Goal: Task Accomplishment & Management: Use online tool/utility

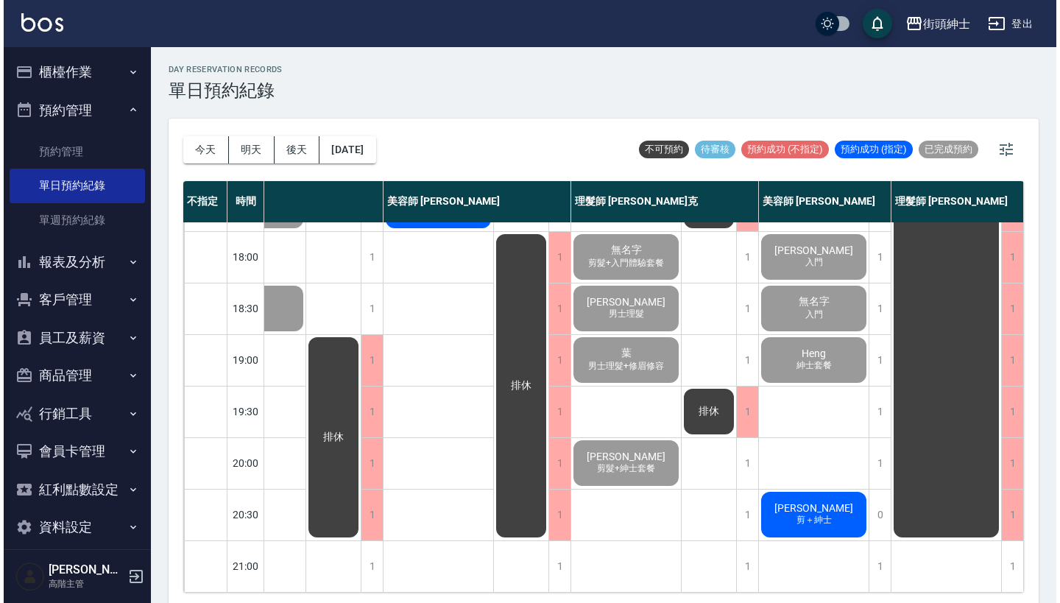
scroll to position [724, 76]
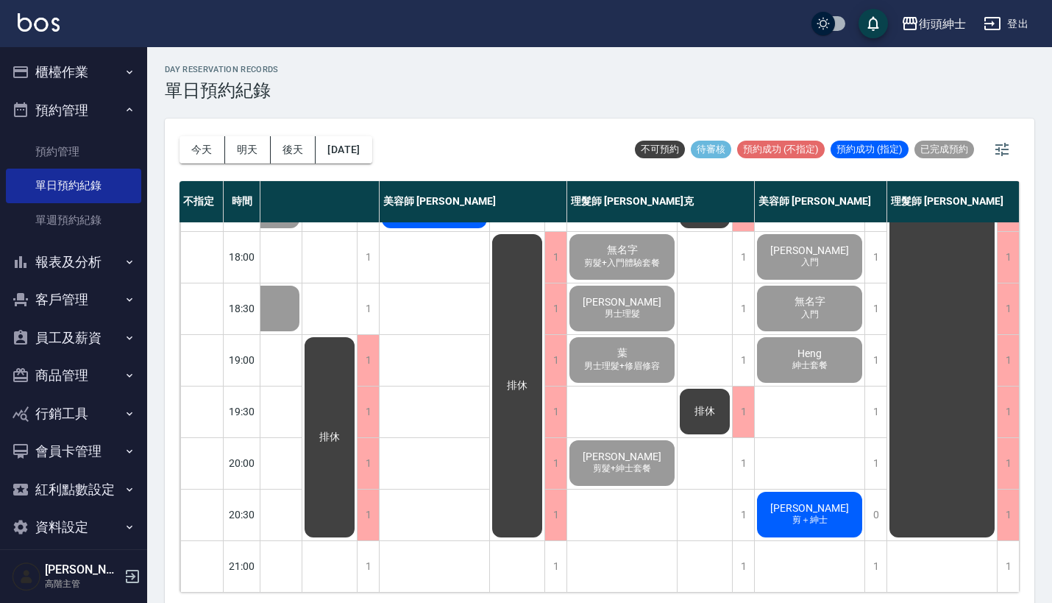
click at [827, 513] on div "[PERSON_NAME]＋紳士" at bounding box center [810, 514] width 110 height 50
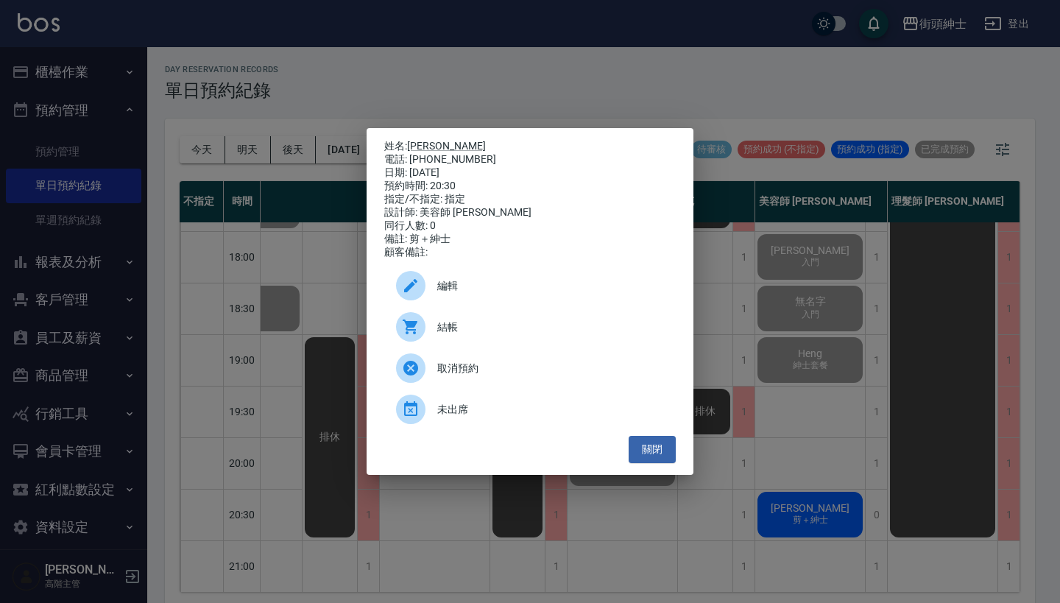
click at [464, 344] on div "結帳" at bounding box center [529, 326] width 291 height 41
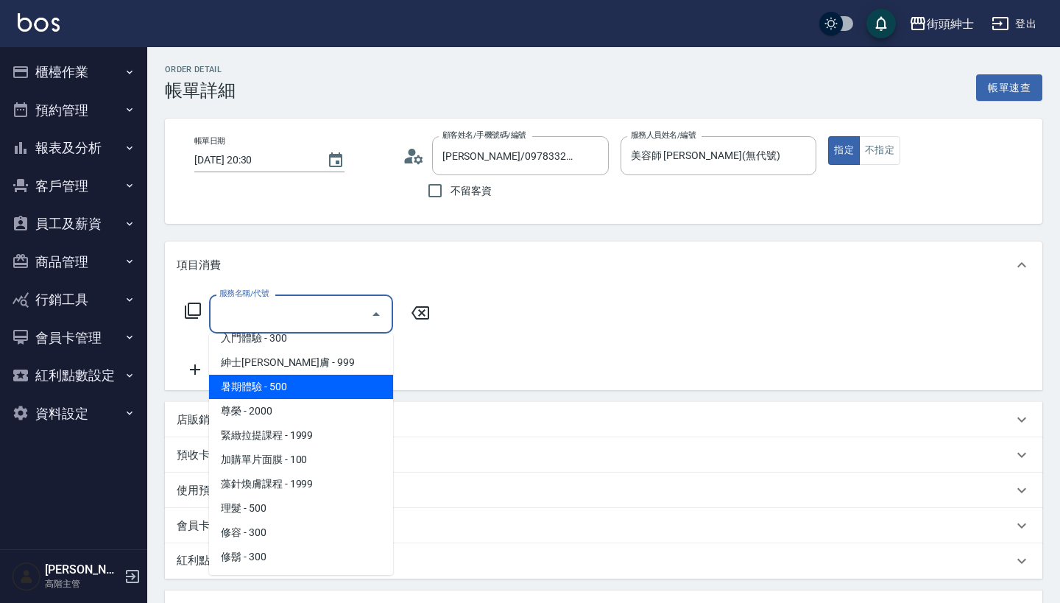
scroll to position [135, 0]
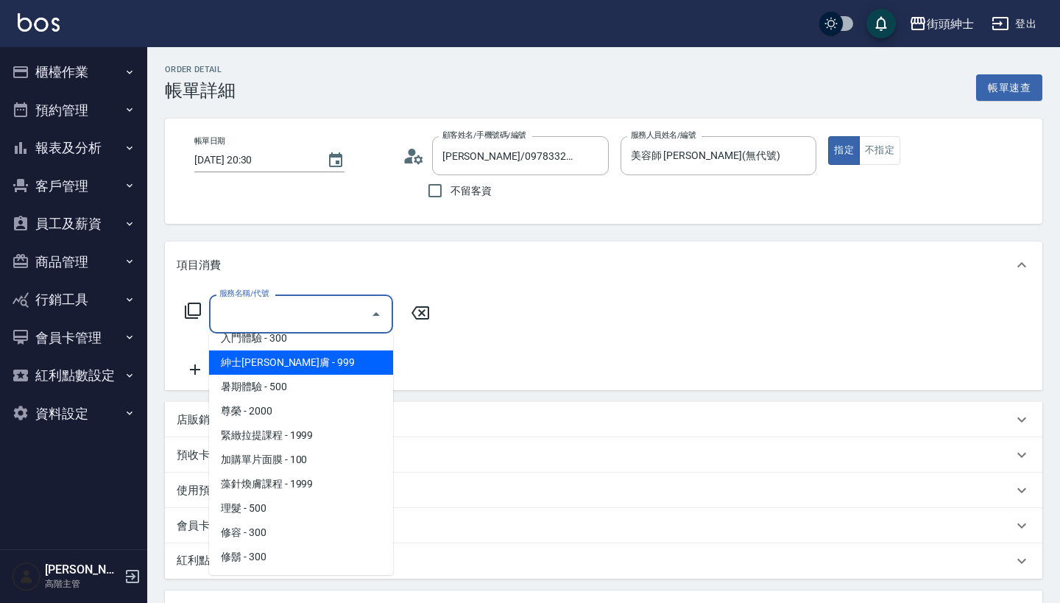
click at [327, 364] on span "紳士全效煥膚 - 999" at bounding box center [301, 362] width 184 height 24
type input "紳士全效煥膚"
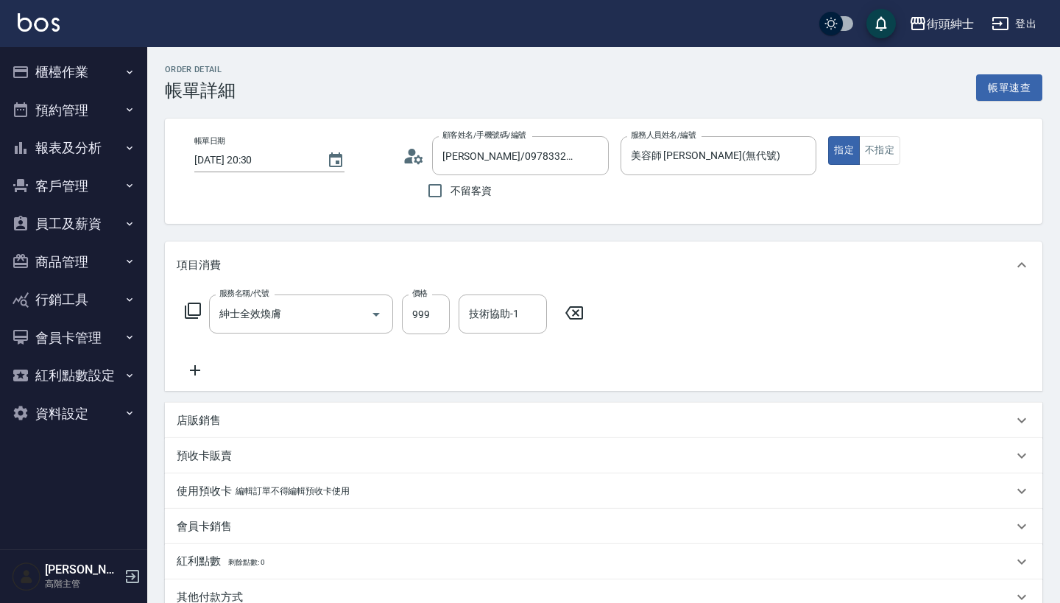
click at [194, 371] on icon at bounding box center [195, 370] width 10 height 10
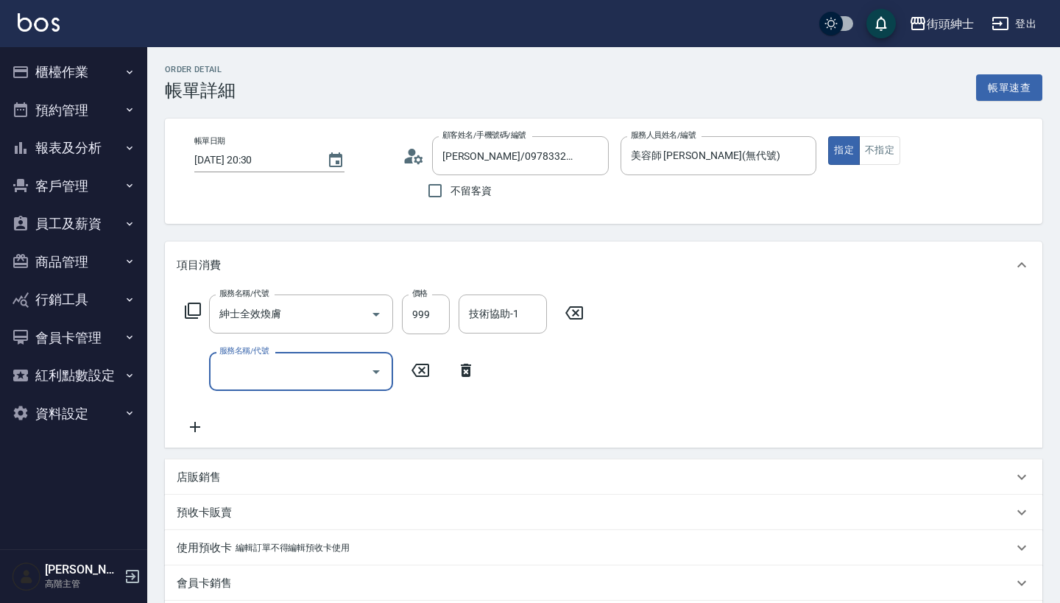
click at [270, 371] on input "服務名稱/代號" at bounding box center [290, 371] width 149 height 26
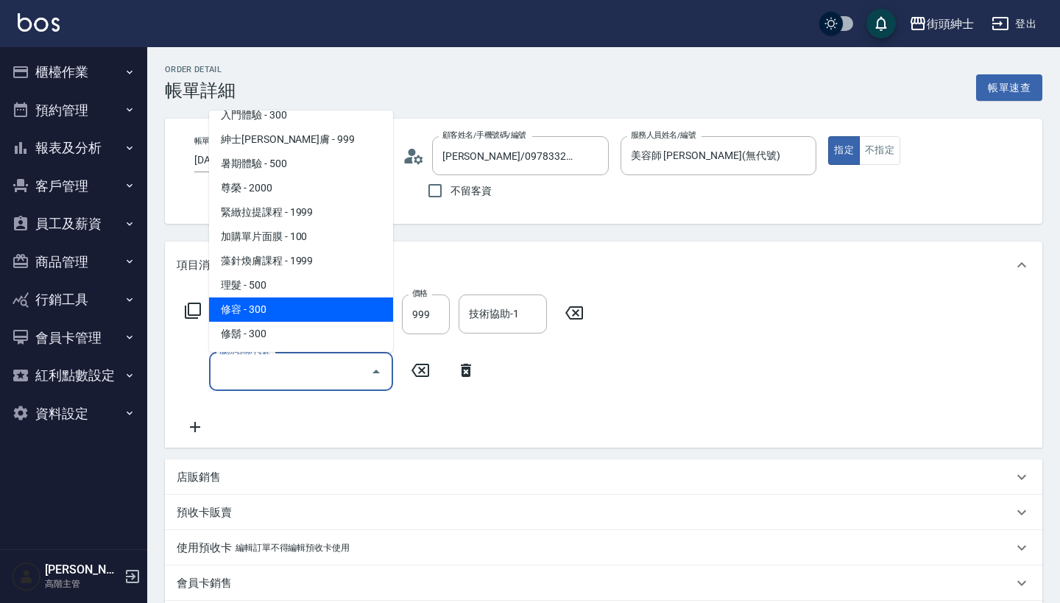
scroll to position [135, 0]
click at [302, 308] on span "修容 - 300" at bounding box center [301, 309] width 184 height 24
type input "修容(A03)"
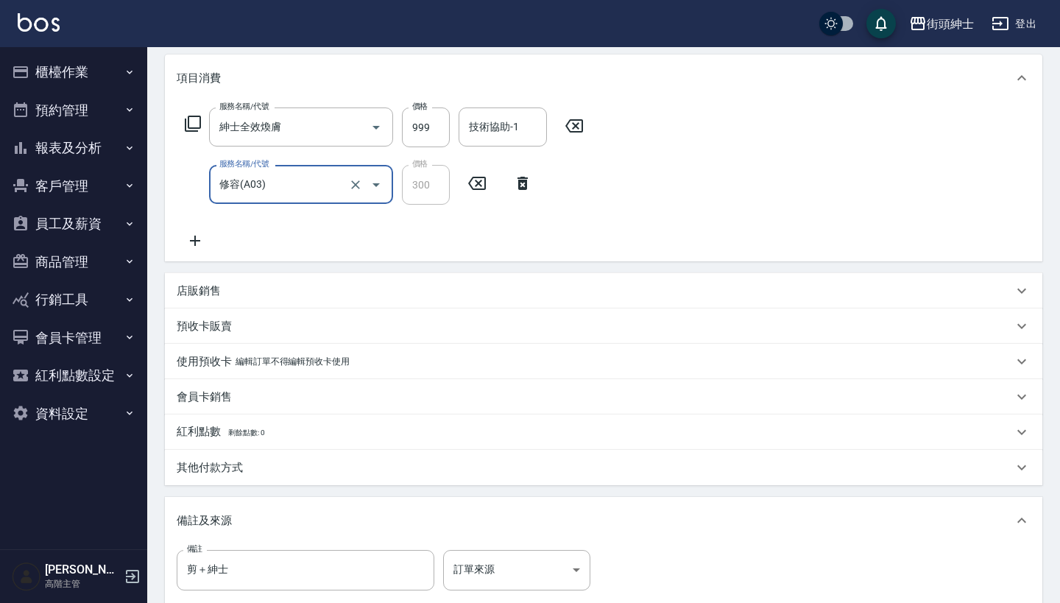
scroll to position [362, 0]
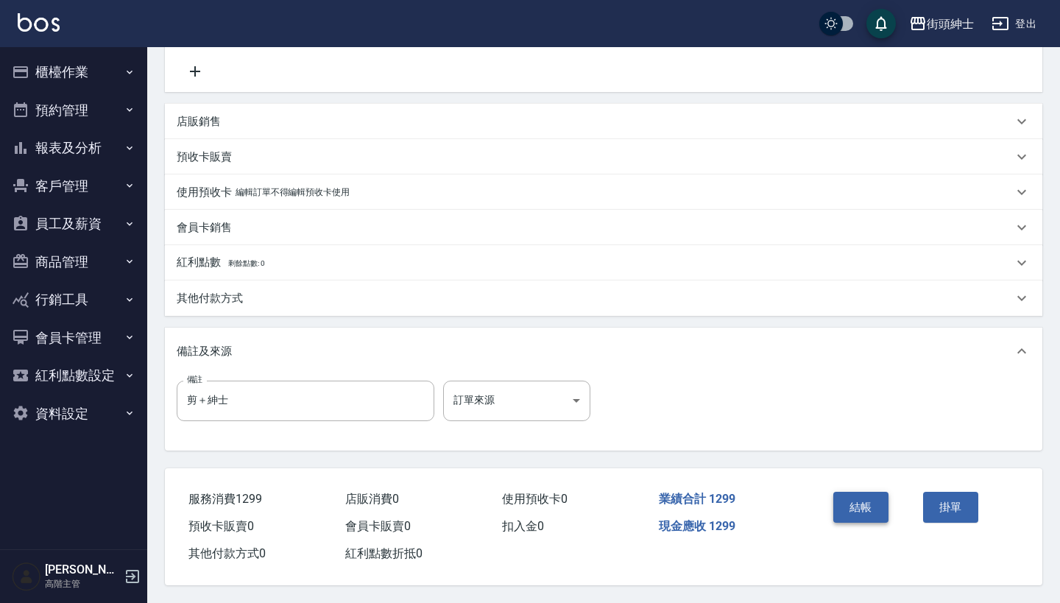
click at [877, 513] on button "結帳" at bounding box center [860, 507] width 55 height 31
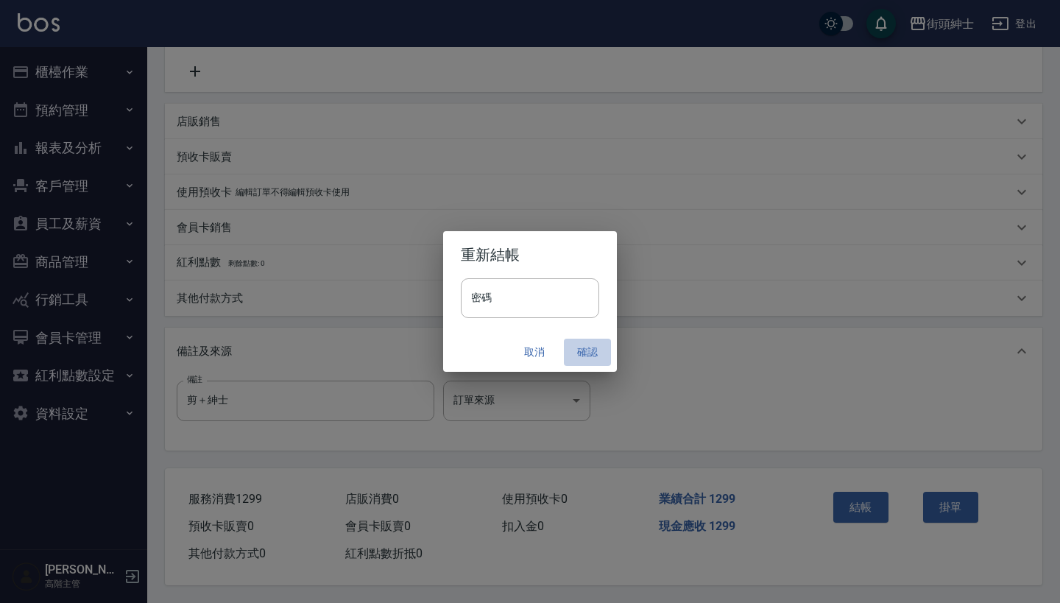
click at [587, 351] on button "確認" at bounding box center [587, 352] width 47 height 27
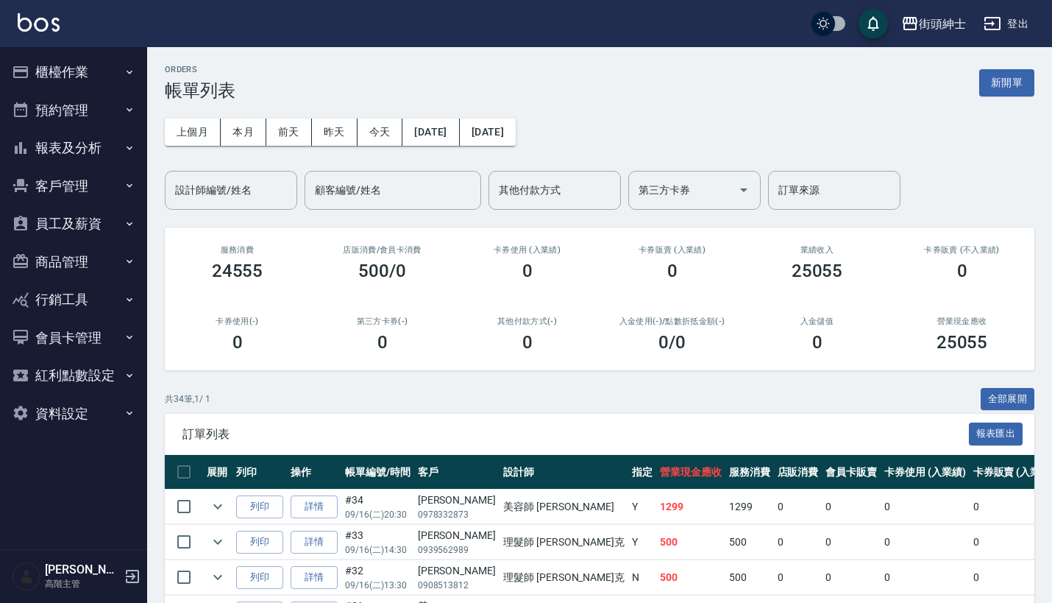
click at [88, 110] on button "預約管理" at bounding box center [73, 110] width 135 height 38
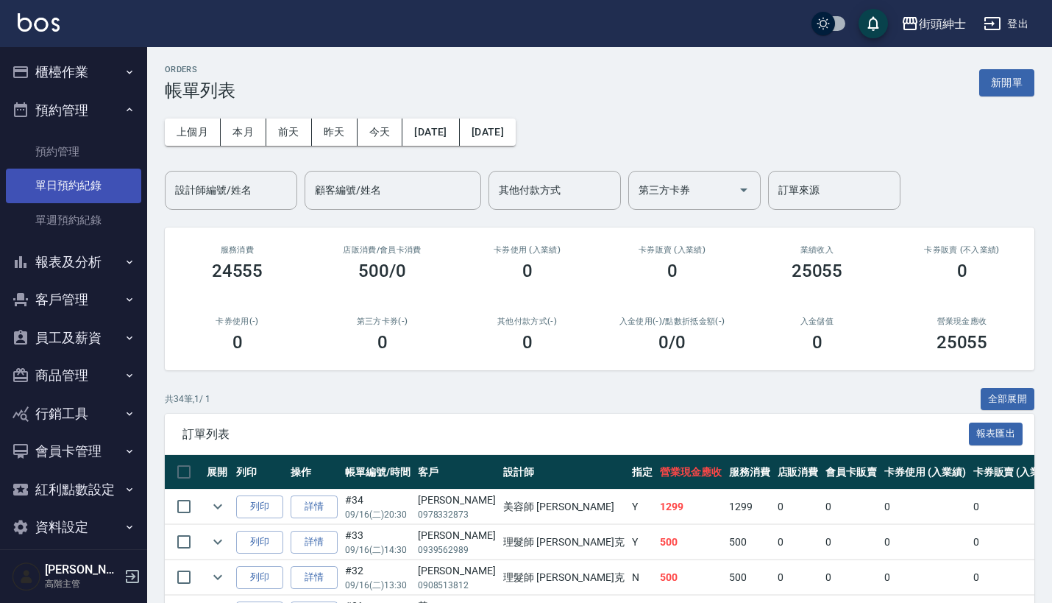
click at [79, 196] on link "單日預約紀錄" at bounding box center [73, 186] width 135 height 34
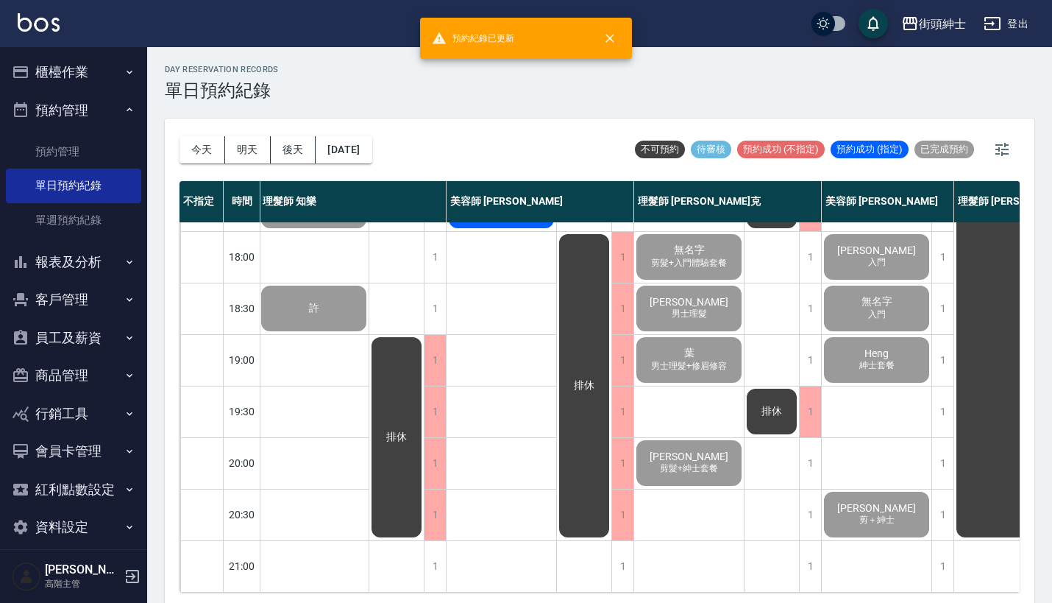
scroll to position [724, 1]
